Goal: Task Accomplishment & Management: Use online tool/utility

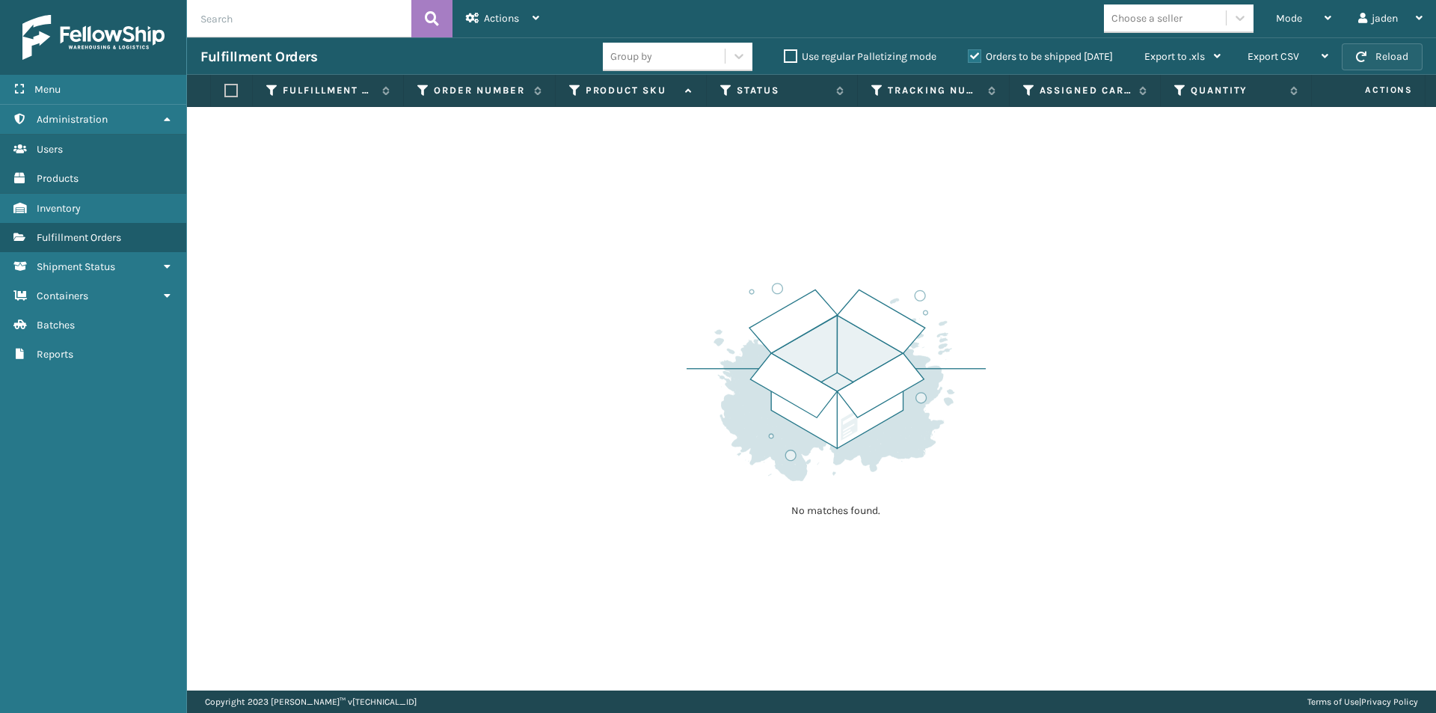
click at [1373, 64] on button "Reload" at bounding box center [1382, 56] width 81 height 27
click at [1315, 26] on div "Mode" at bounding box center [1303, 18] width 55 height 37
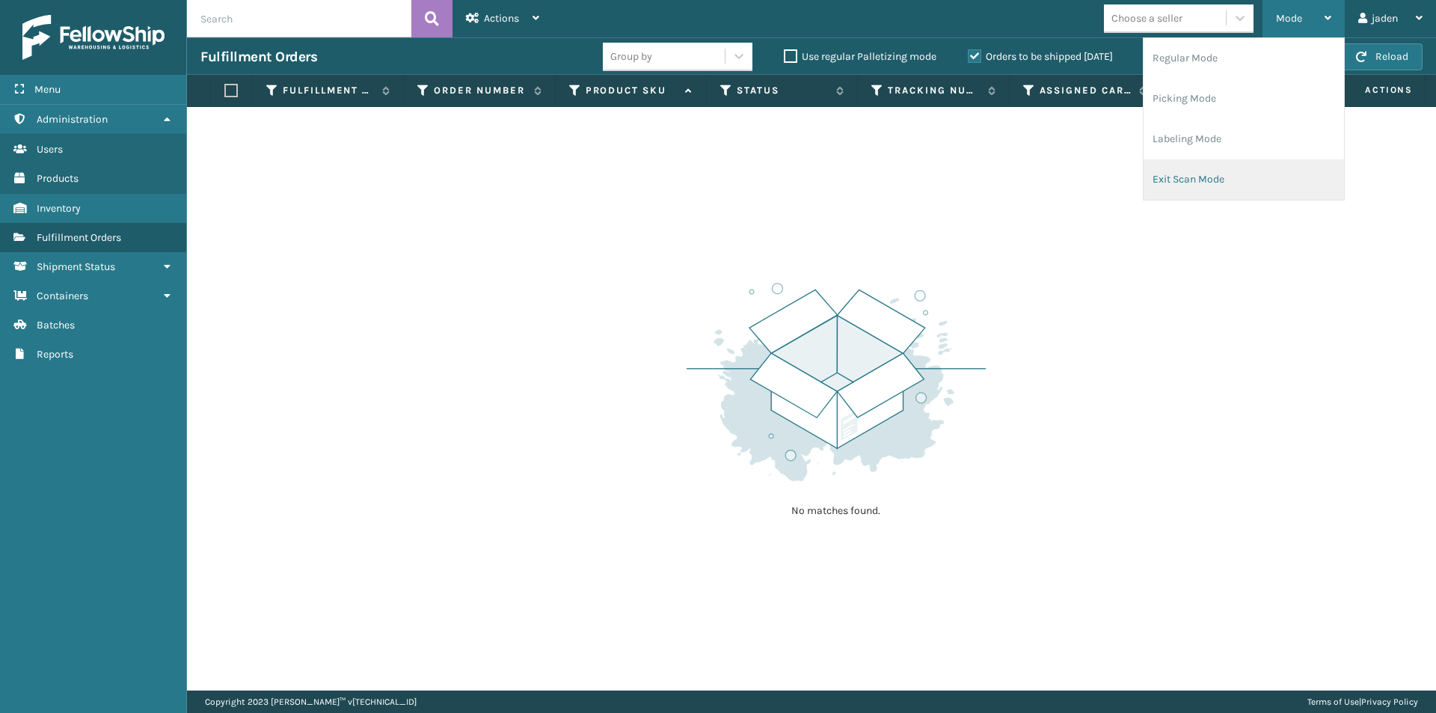
click at [1257, 171] on li "Exit Scan Mode" at bounding box center [1244, 179] width 200 height 40
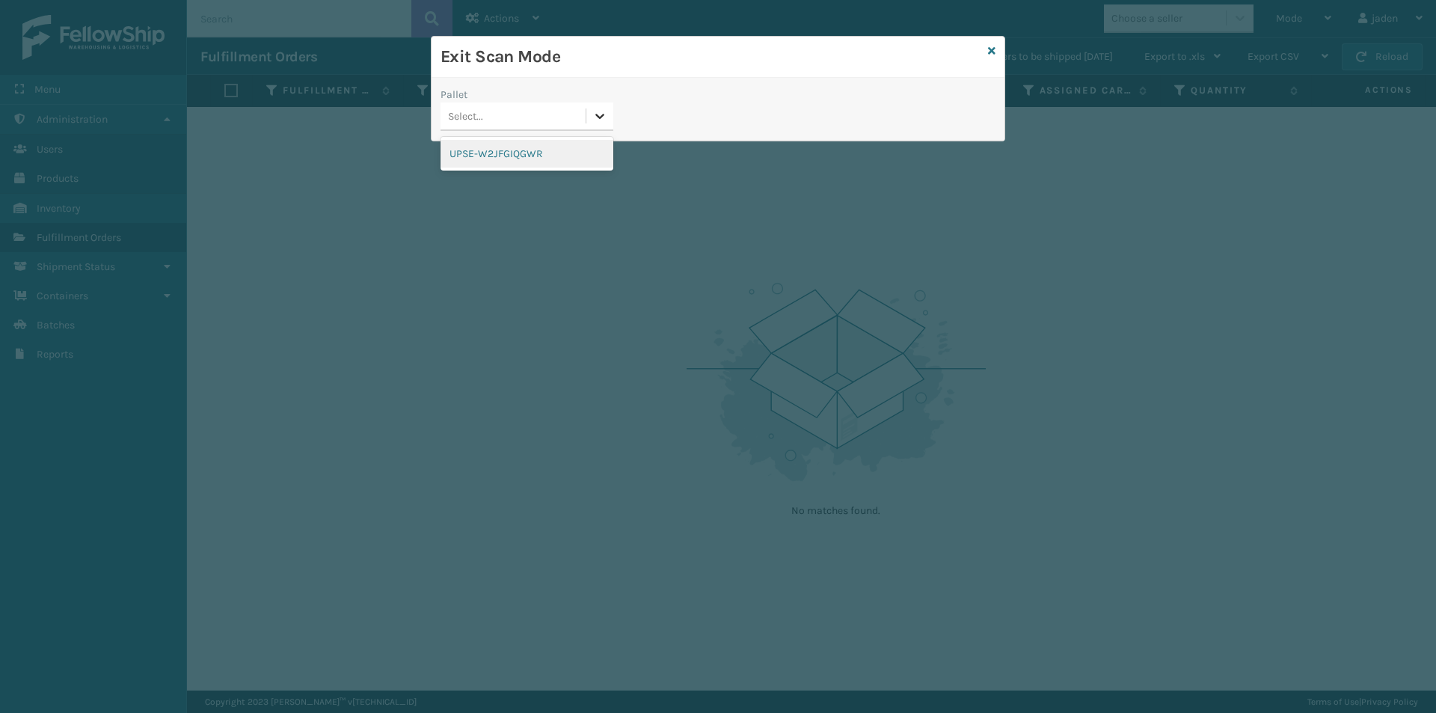
click at [613, 114] on div at bounding box center [599, 115] width 27 height 27
click at [536, 144] on div "UPSE-W2JFGIQGWR" at bounding box center [527, 154] width 173 height 28
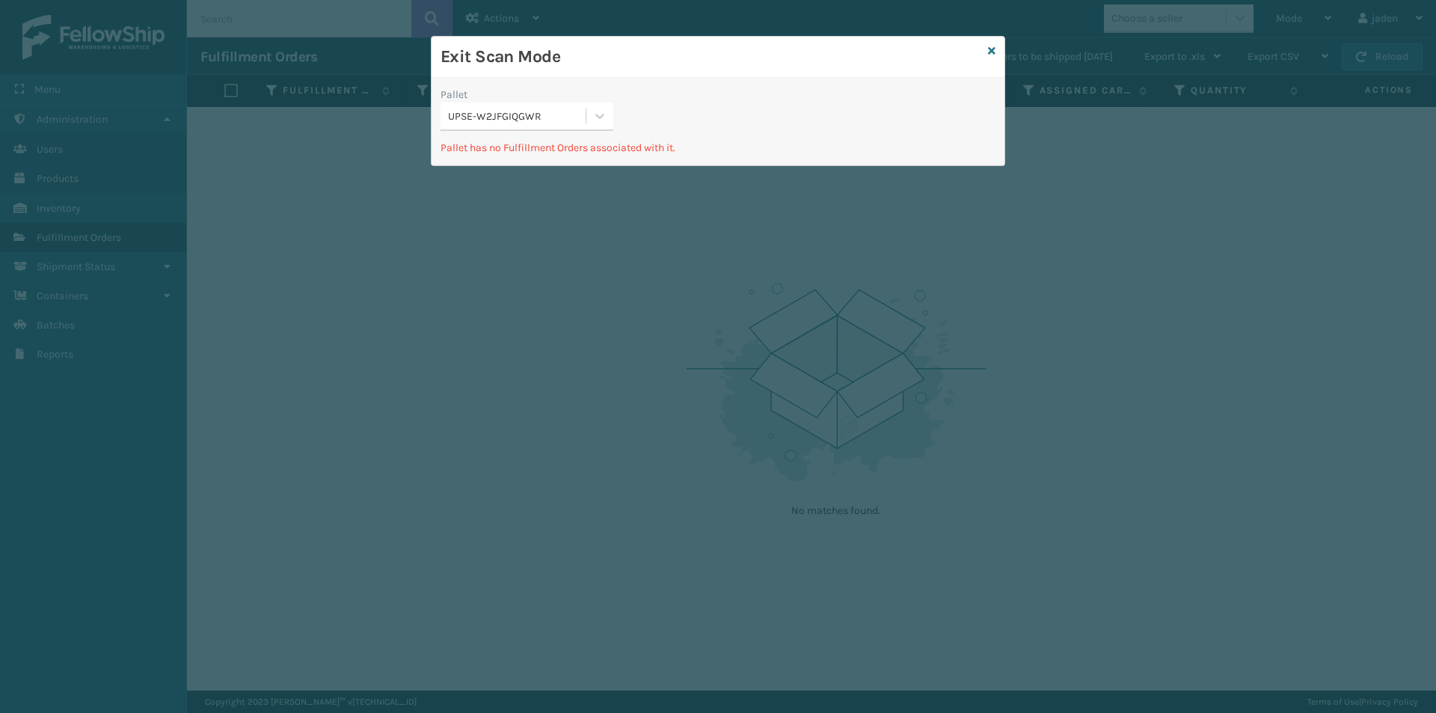
click at [983, 56] on div "Exit Scan Mode" at bounding box center [718, 57] width 573 height 41
click at [987, 56] on div "Exit Scan Mode" at bounding box center [718, 57] width 573 height 41
click at [990, 54] on icon at bounding box center [991, 51] width 7 height 10
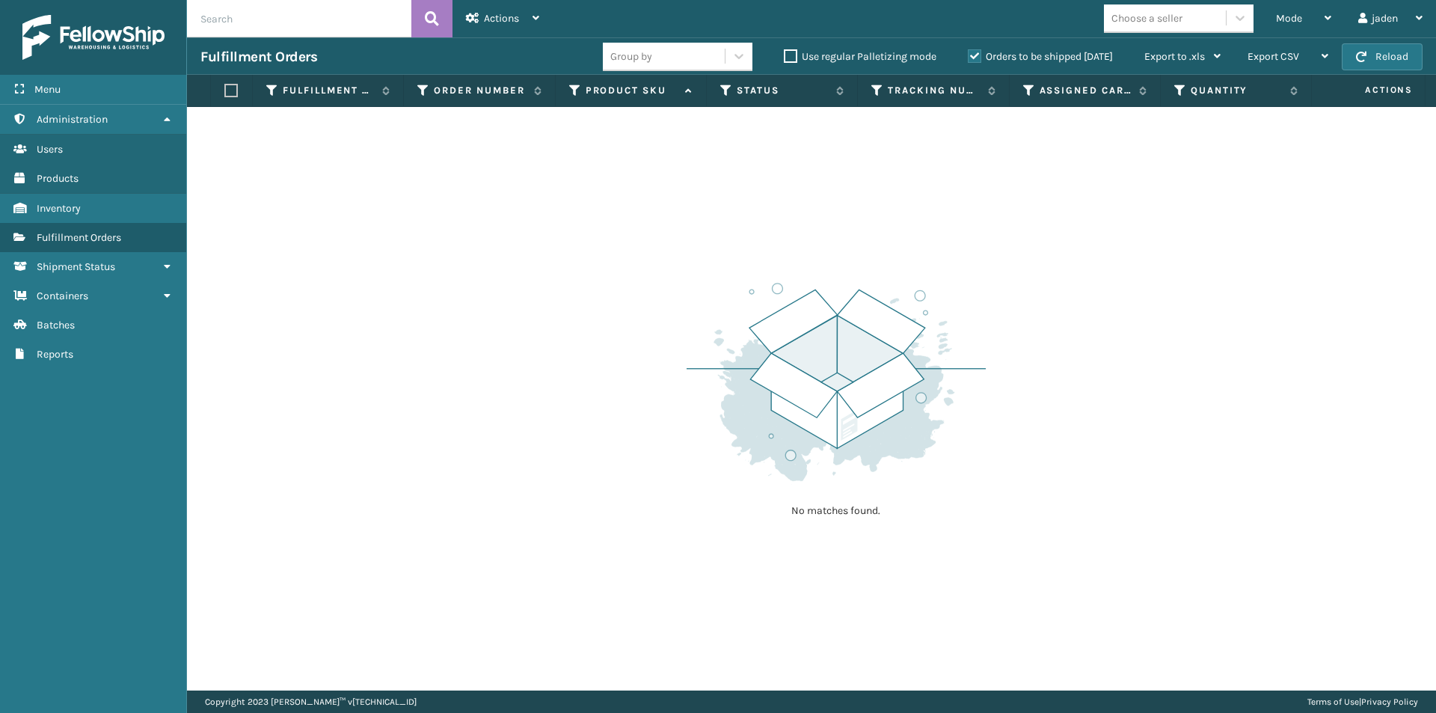
click at [979, 55] on label "Orders to be shipped [DATE]" at bounding box center [1040, 56] width 145 height 13
click at [969, 55] on input "Orders to be shipped [DATE]" at bounding box center [968, 53] width 1 height 10
click at [979, 55] on label "Orders to be shipped [DATE]" at bounding box center [1040, 56] width 145 height 13
click at [969, 55] on input "Orders to be shipped [DATE]" at bounding box center [968, 53] width 1 height 10
click at [1340, 60] on div "Export CSV Export Current Page Export All Pages" at bounding box center [1288, 56] width 108 height 37
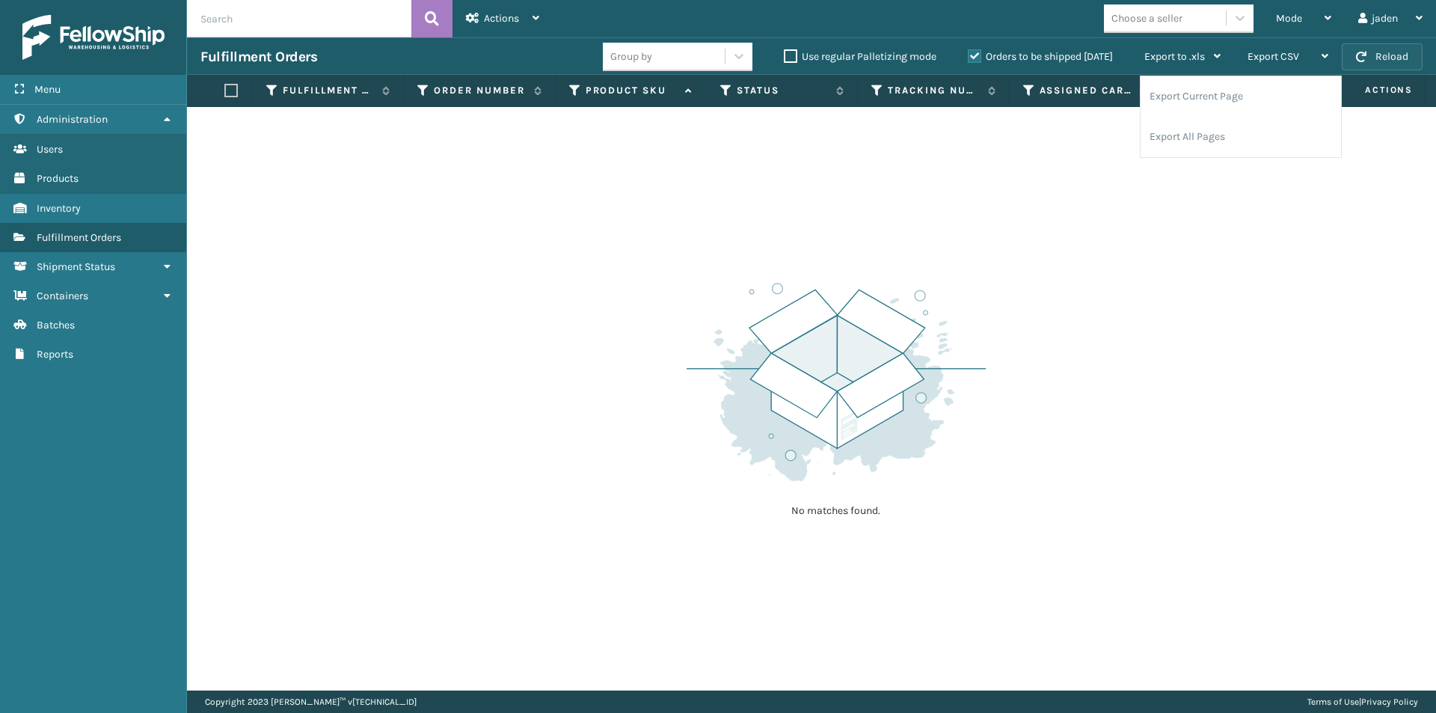
click at [1352, 60] on button "Reload" at bounding box center [1382, 56] width 81 height 27
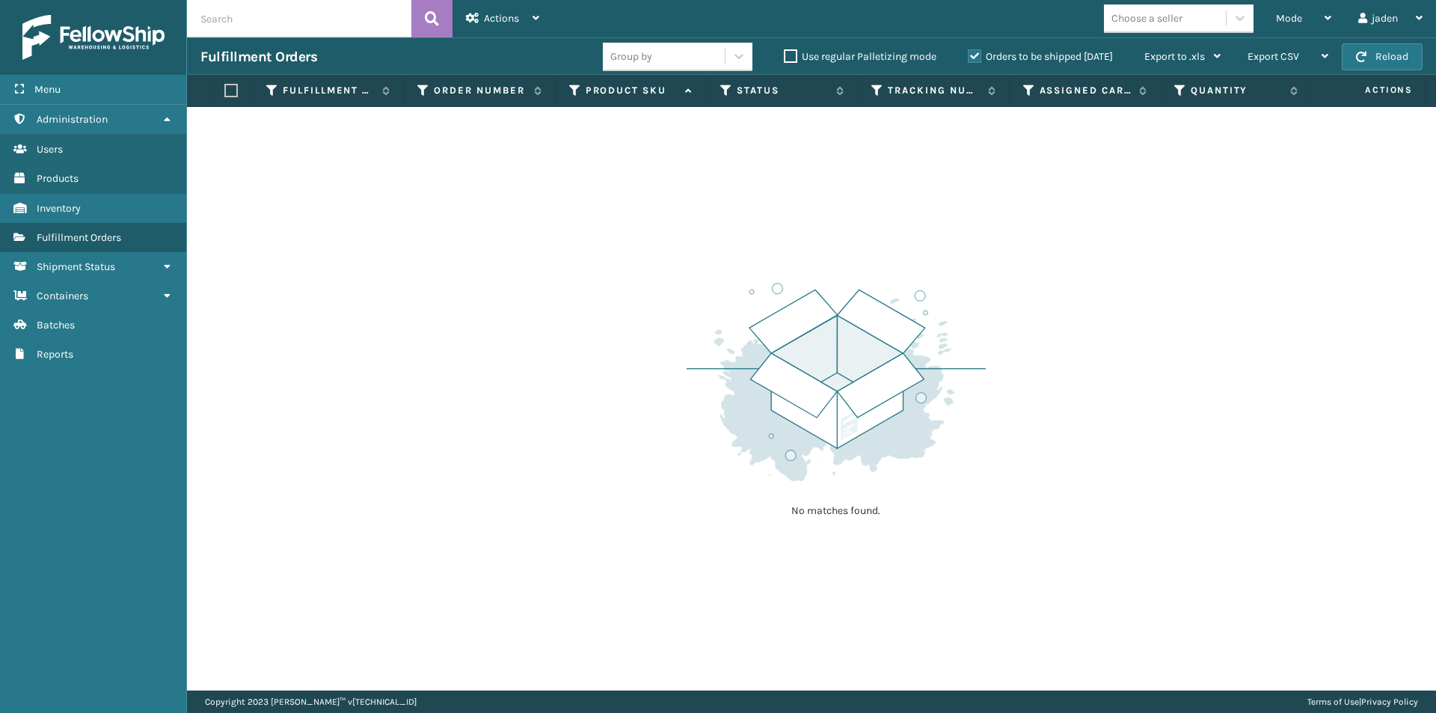
click at [1354, 59] on button "Reload" at bounding box center [1382, 56] width 81 height 27
